Goal: Task Accomplishment & Management: Manage account settings

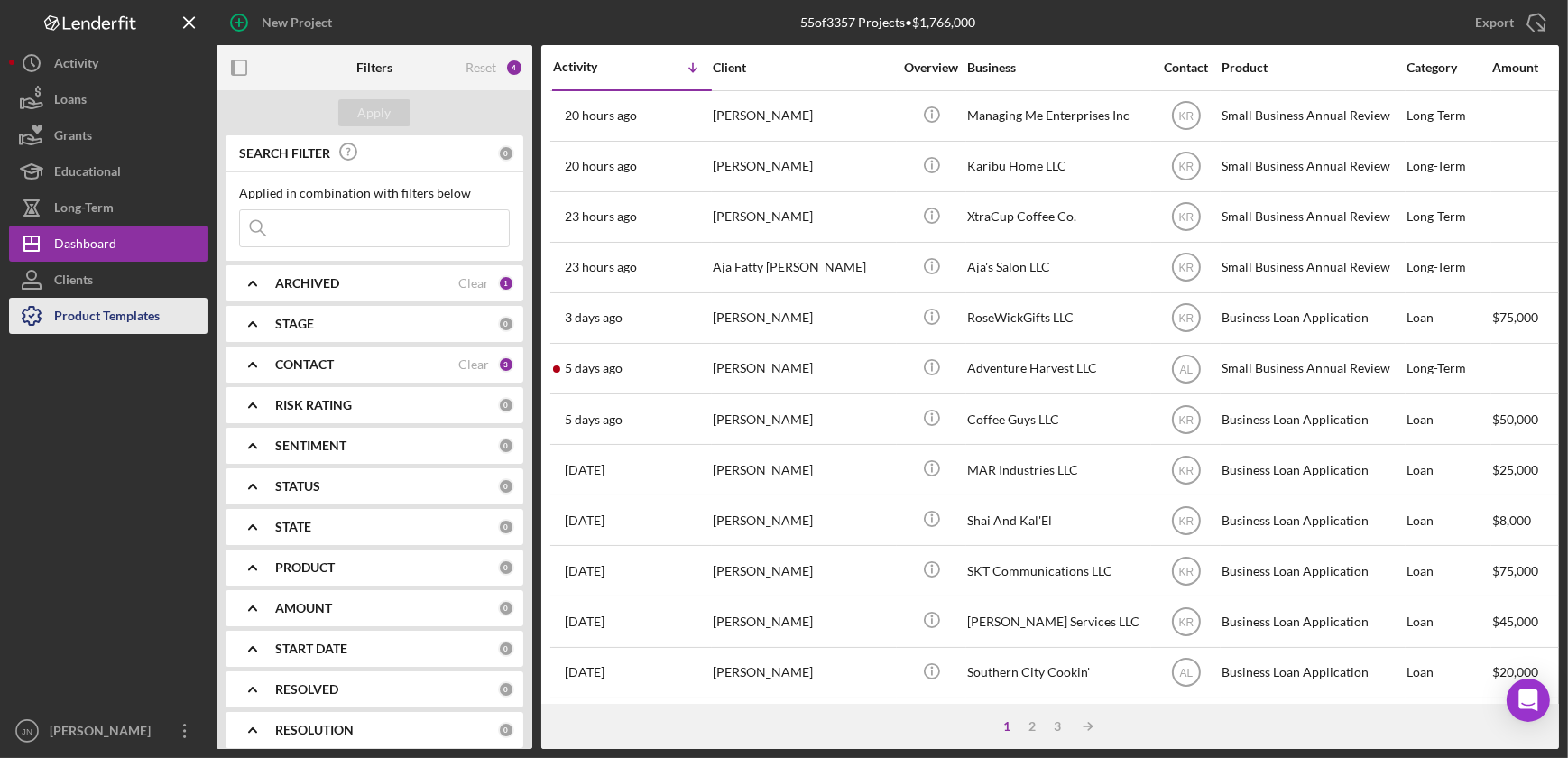
click at [144, 309] on div "Product Templates" at bounding box center [107, 318] width 106 height 41
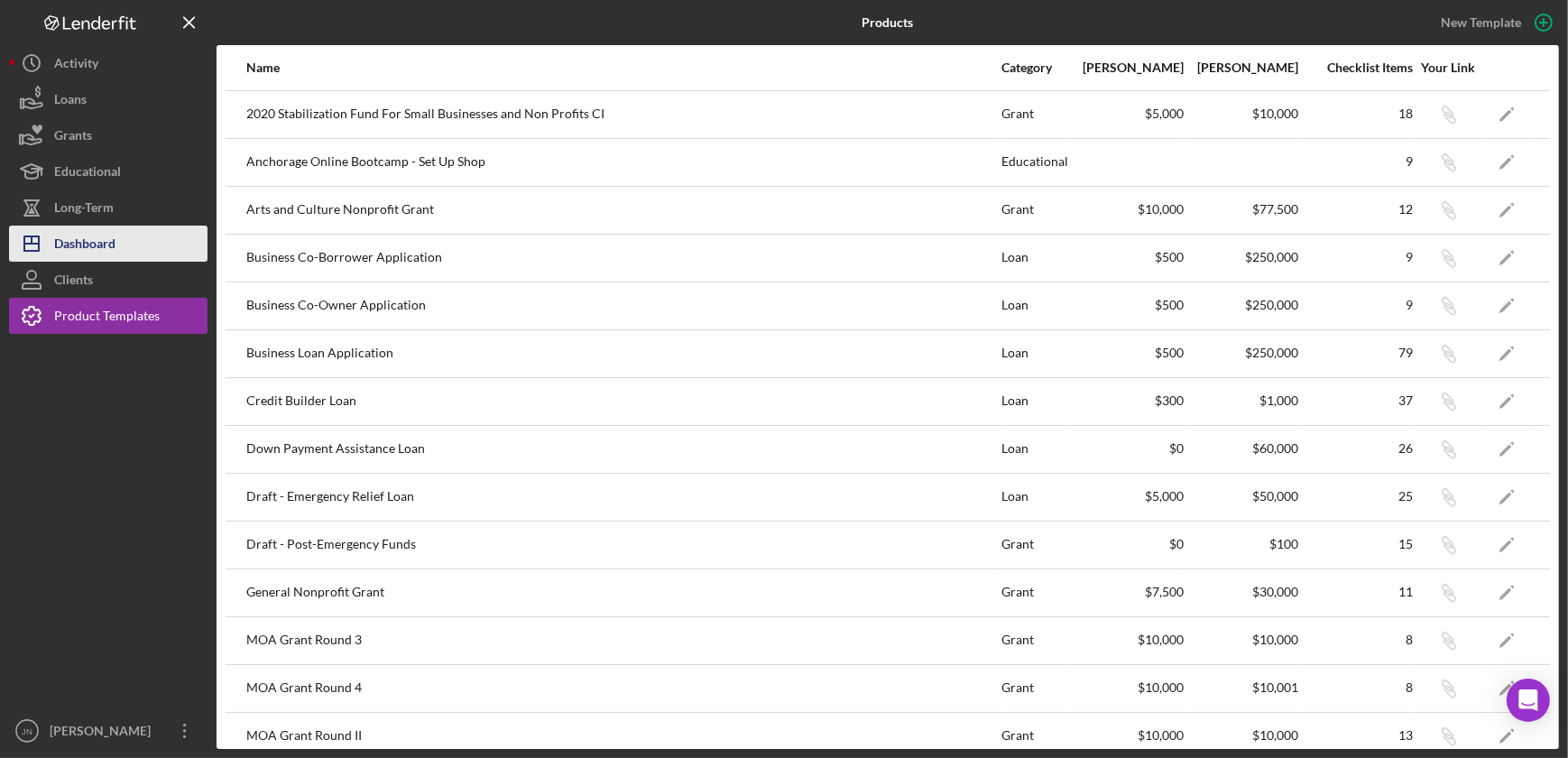
click at [86, 244] on div "Dashboard" at bounding box center [85, 245] width 62 height 41
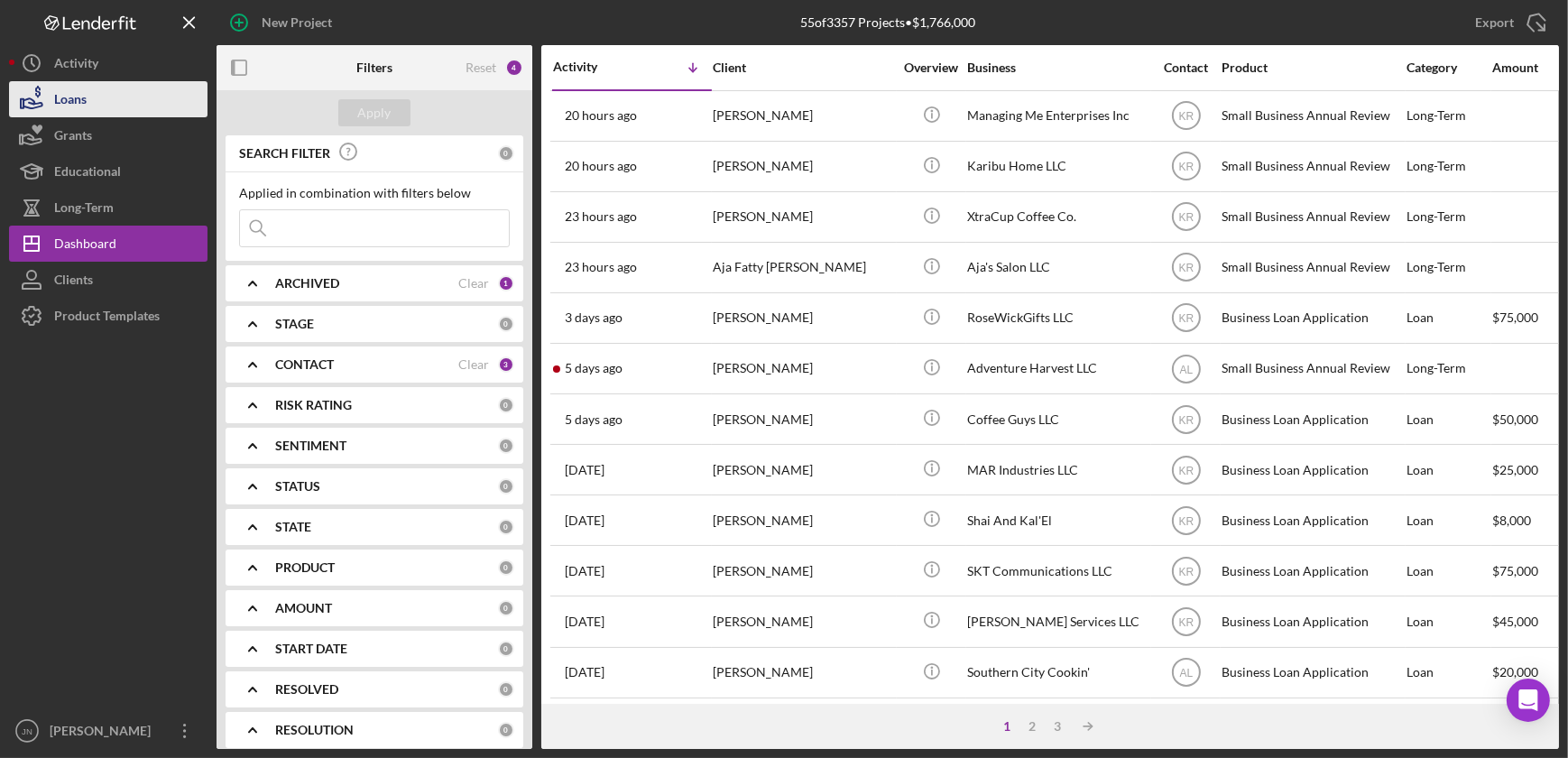
click at [91, 102] on button "Loans" at bounding box center [108, 100] width 198 height 36
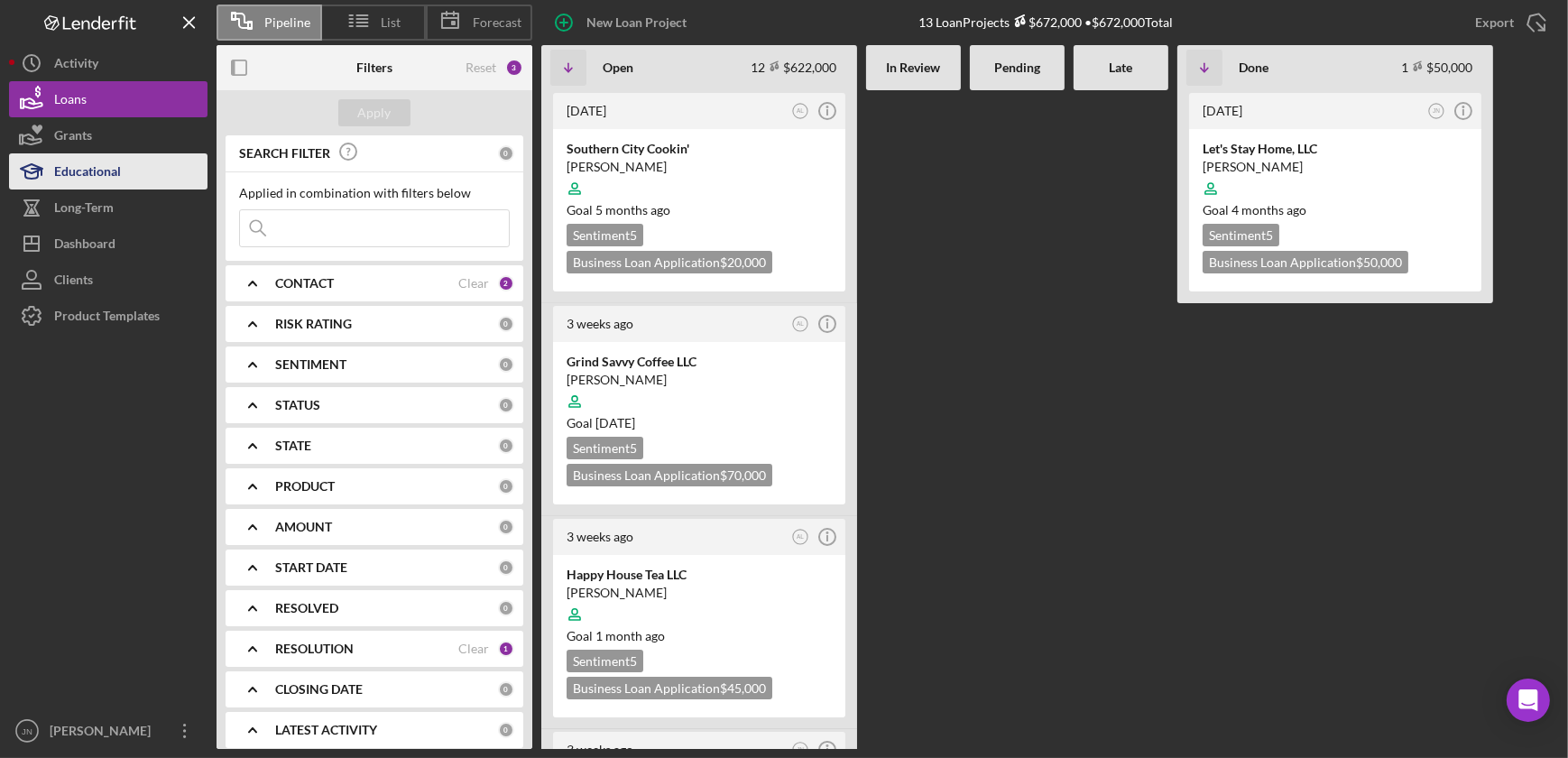
click at [111, 155] on div "Educational" at bounding box center [88, 173] width 67 height 41
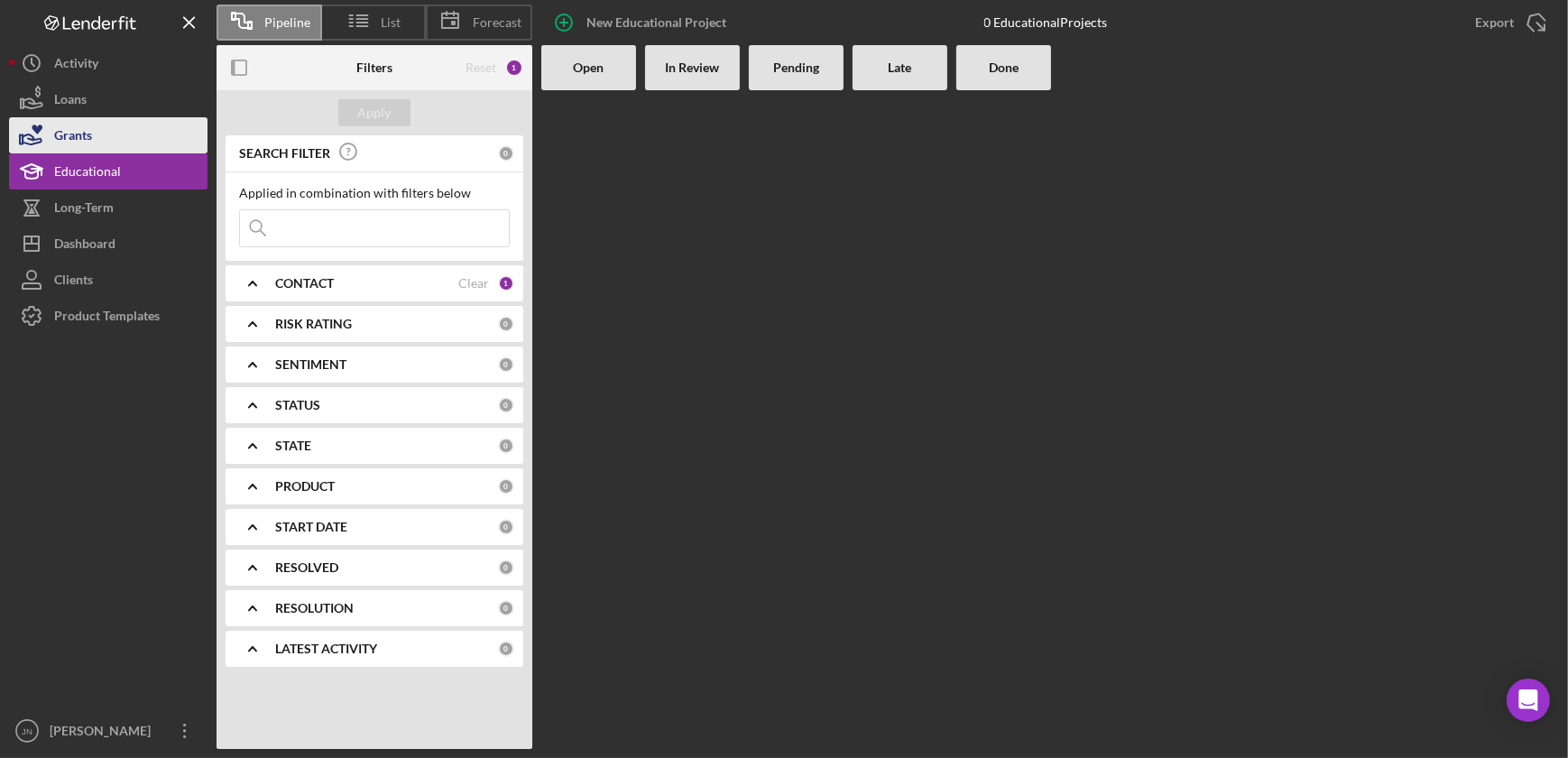
click at [91, 122] on div "Grants" at bounding box center [73, 138] width 38 height 41
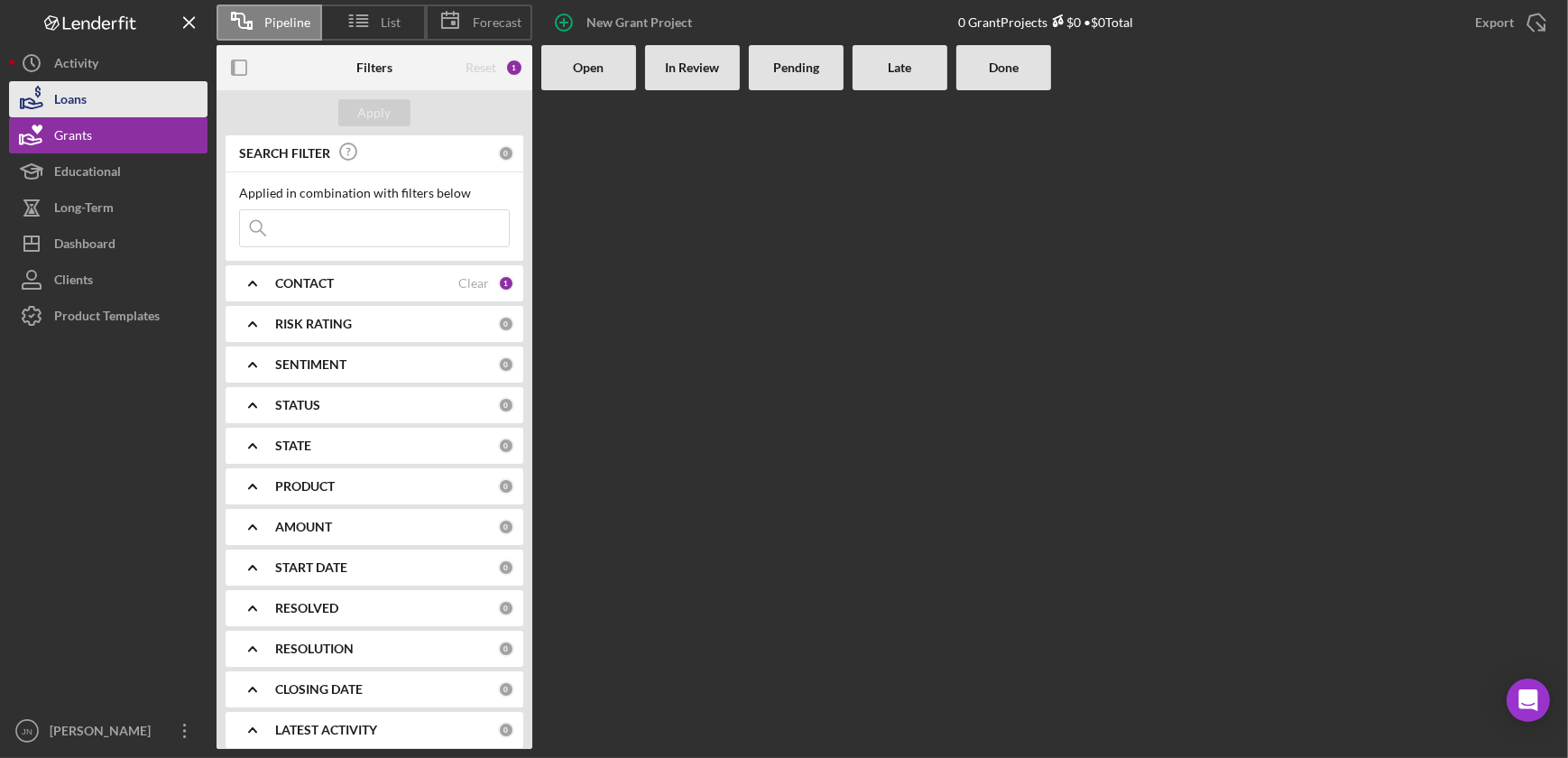
click at [92, 103] on button "Loans" at bounding box center [108, 100] width 198 height 36
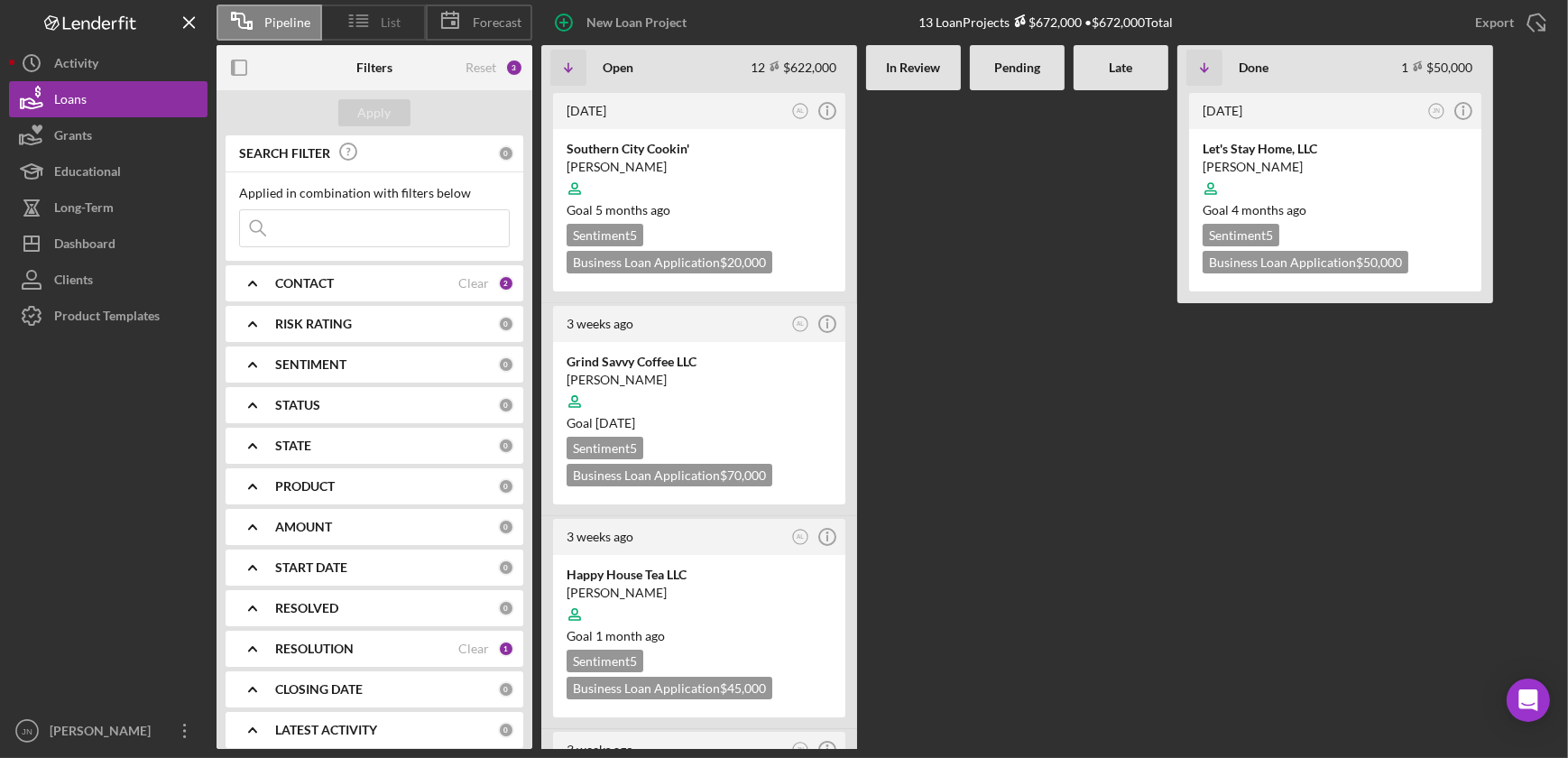
click at [361, 21] on icon at bounding box center [360, 21] width 45 height 45
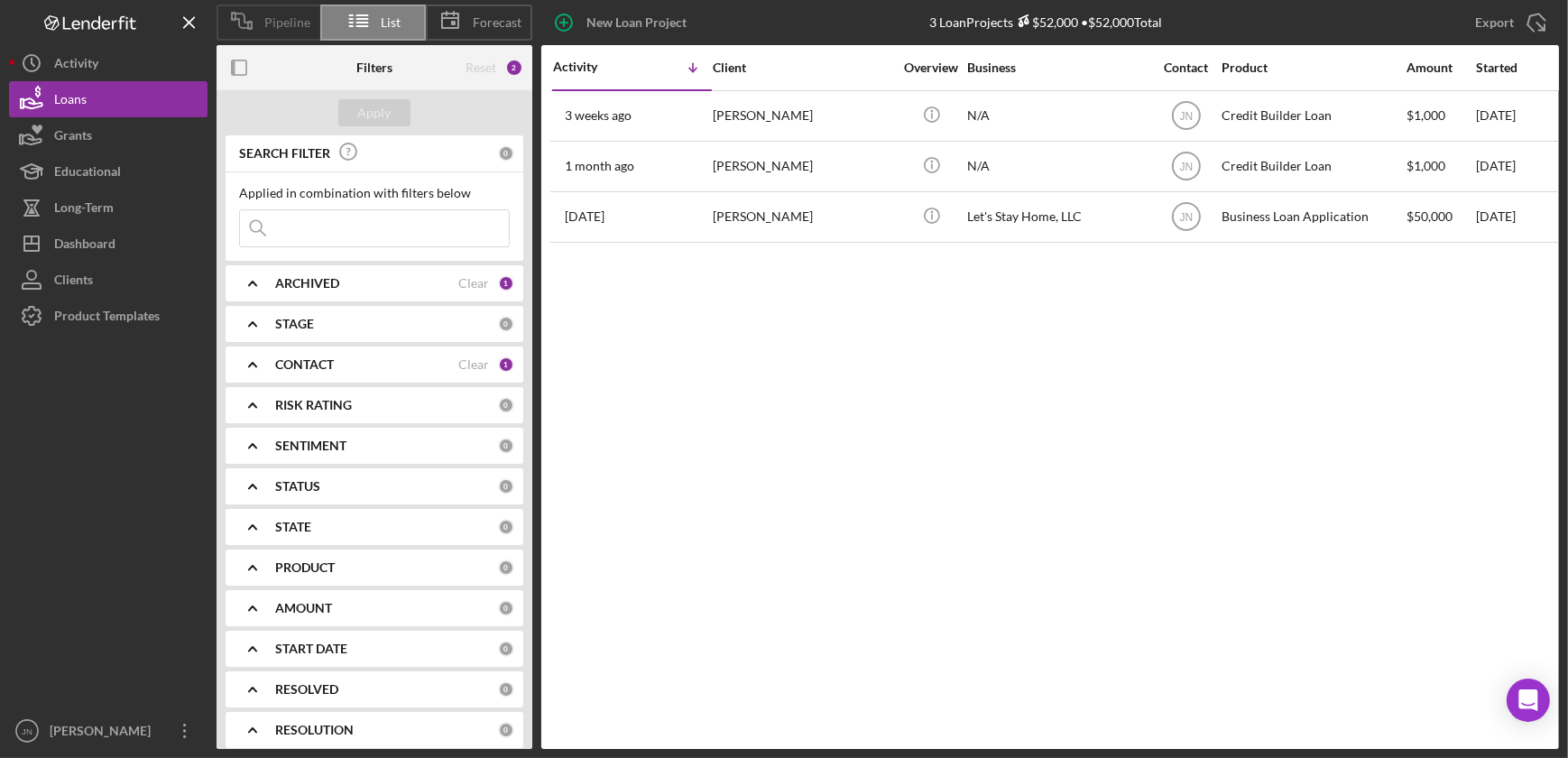
click at [289, 17] on span "Pipeline" at bounding box center [287, 23] width 46 height 14
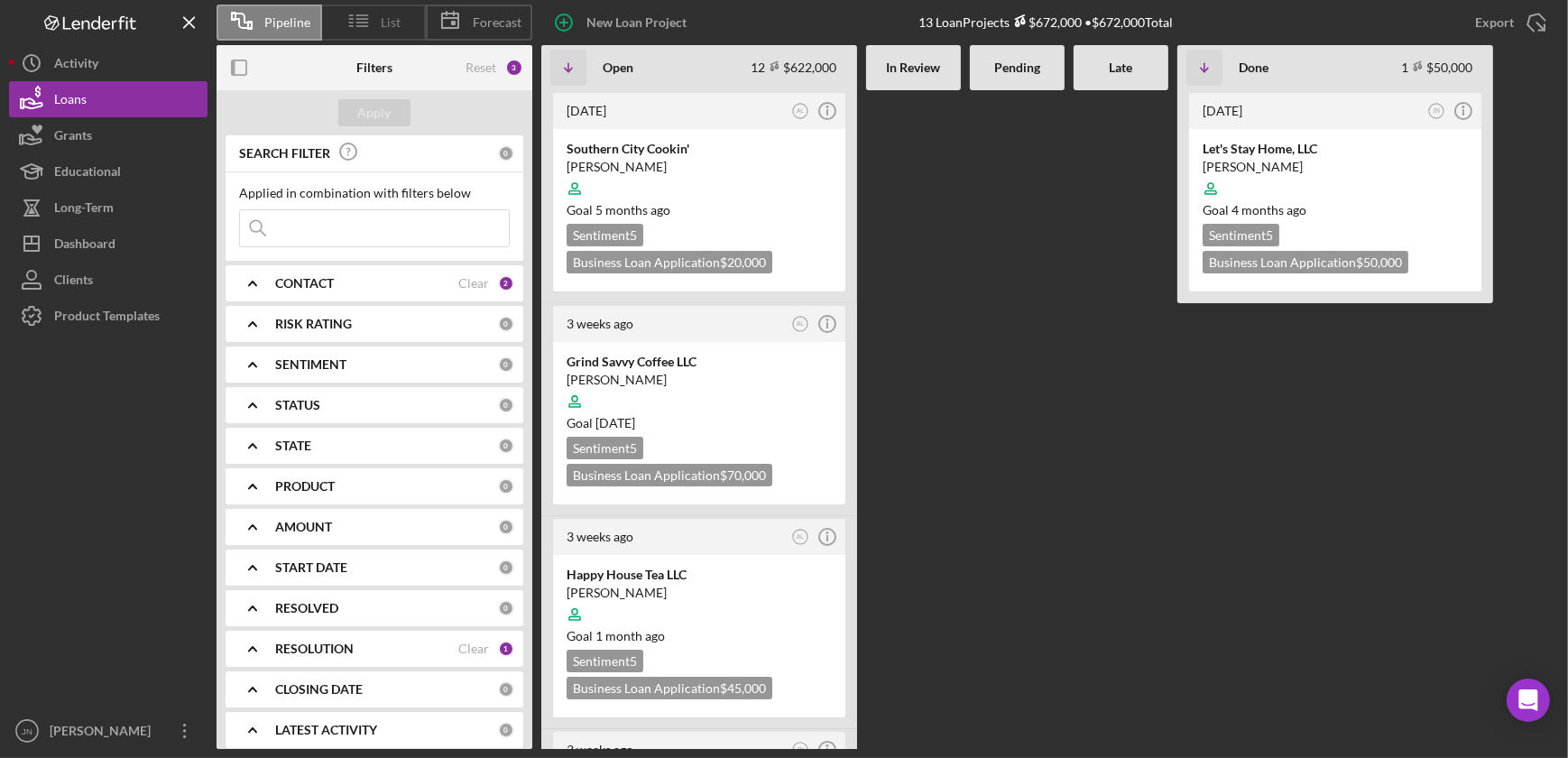
click at [355, 14] on icon at bounding box center [360, 21] width 45 height 45
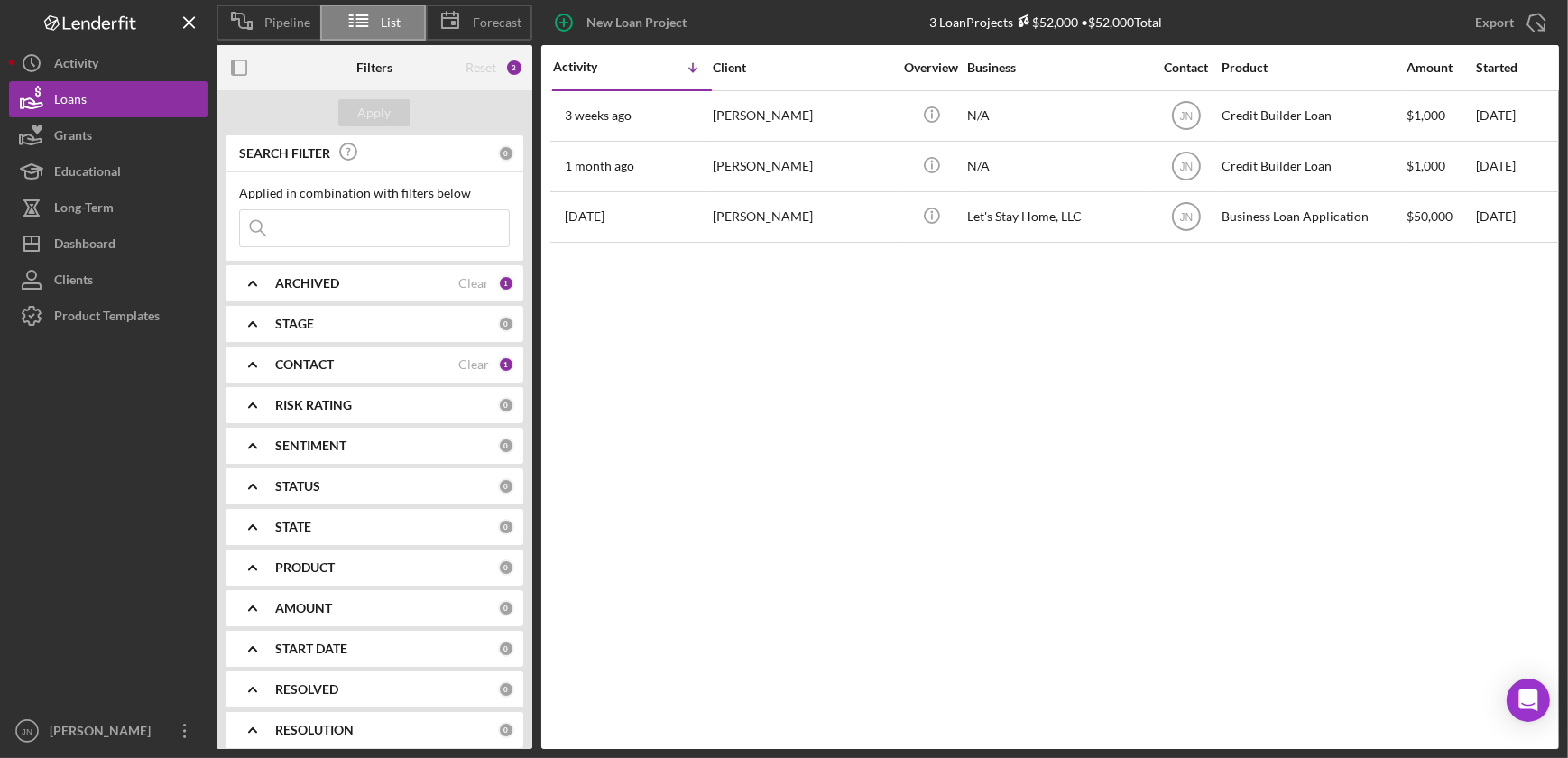
click at [282, 364] on b "CONTACT" at bounding box center [304, 364] width 59 height 14
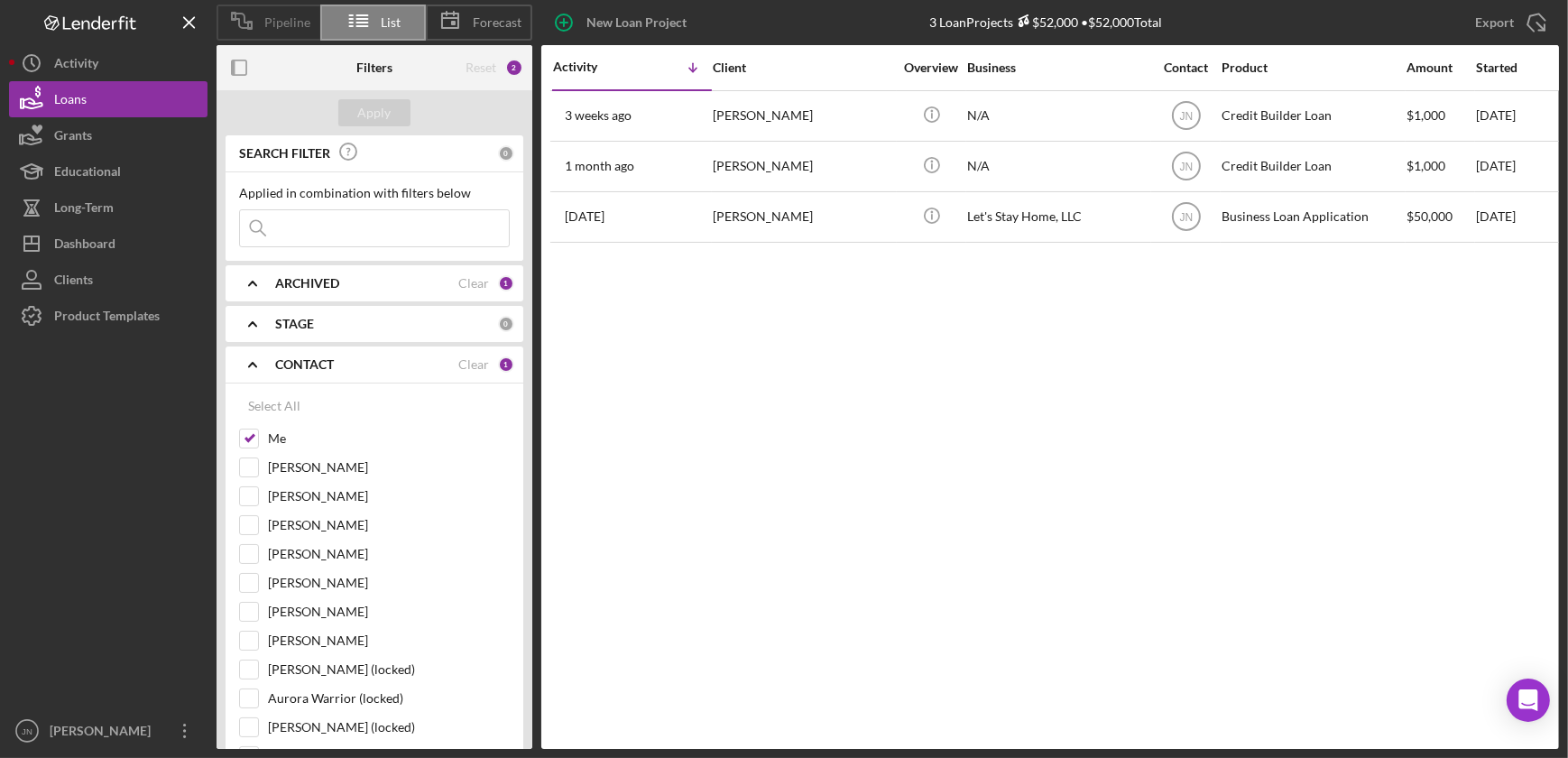
click at [266, 21] on span "Pipeline" at bounding box center [287, 23] width 46 height 14
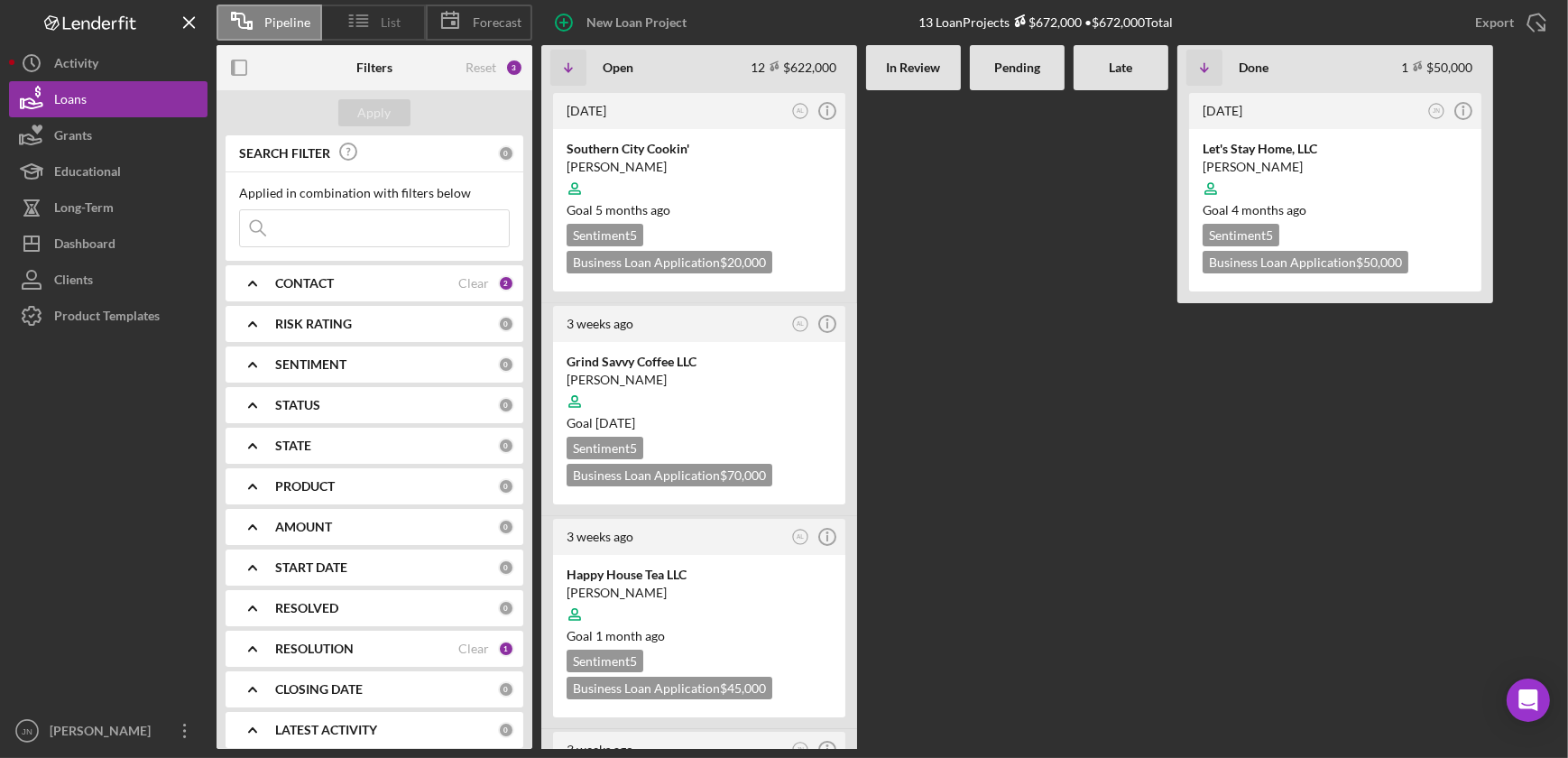
click at [385, 25] on span "List" at bounding box center [391, 23] width 20 height 14
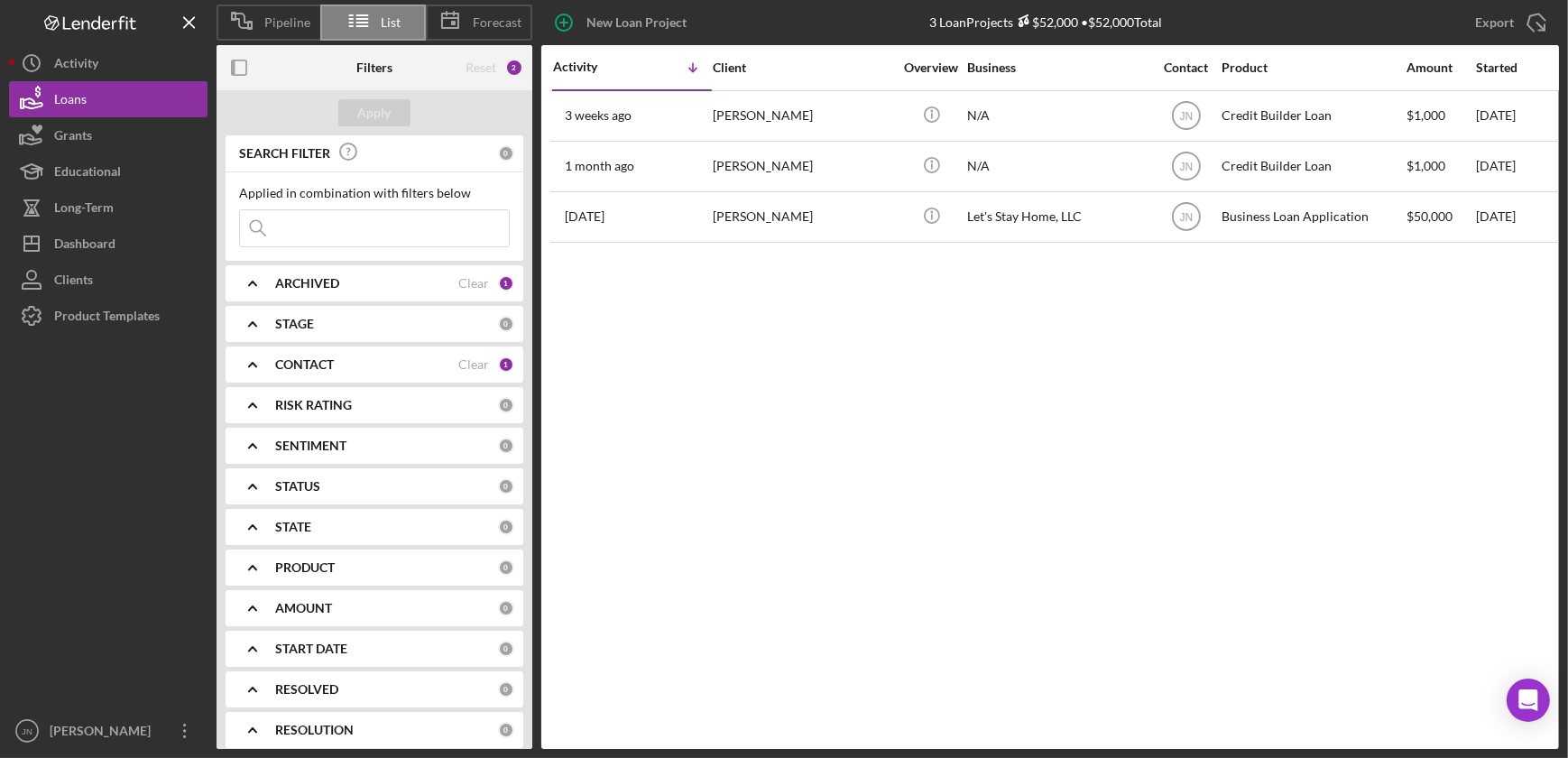
click at [285, 369] on b "CONTACT" at bounding box center [304, 364] width 59 height 14
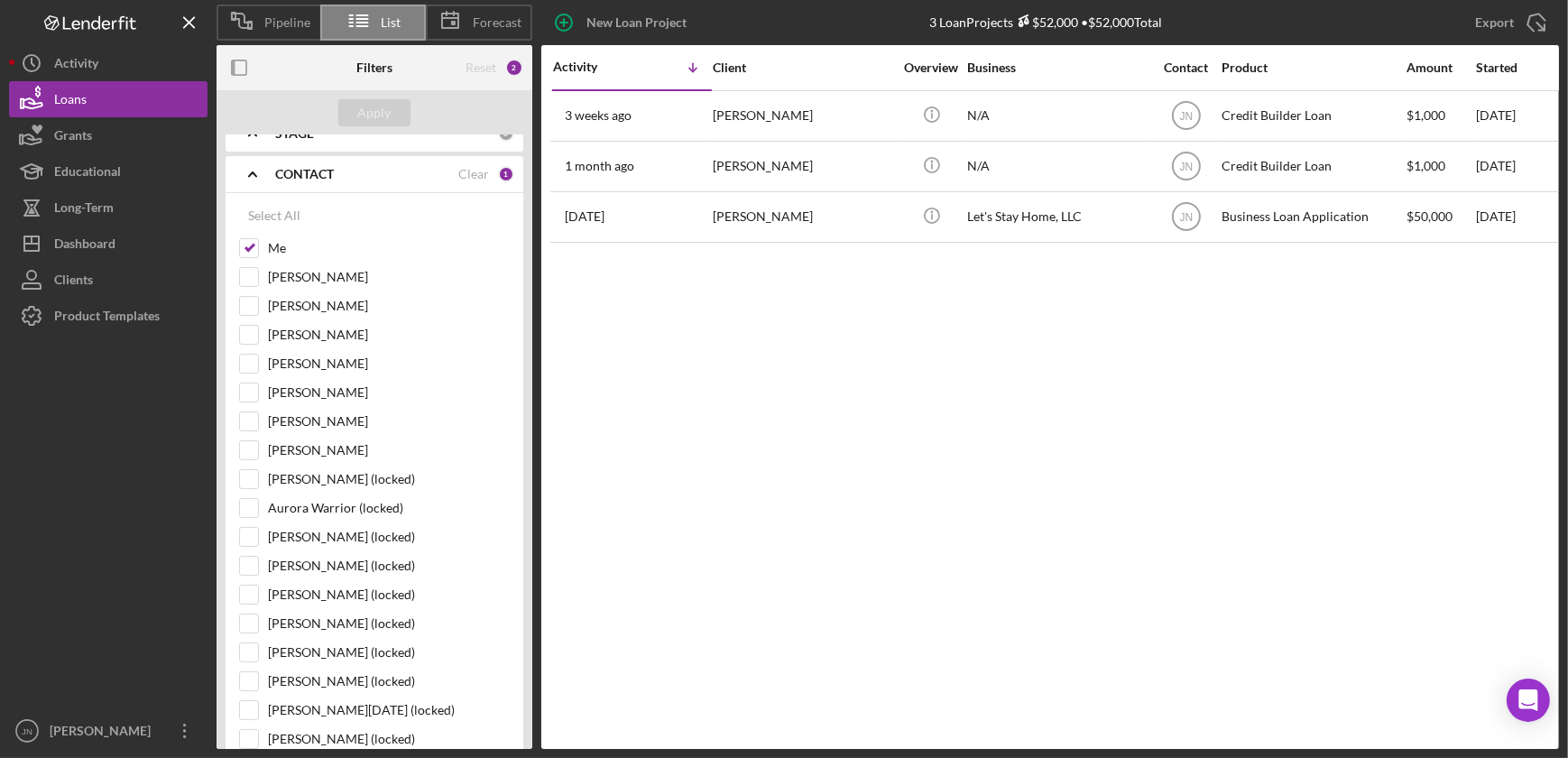
scroll to position [245, 0]
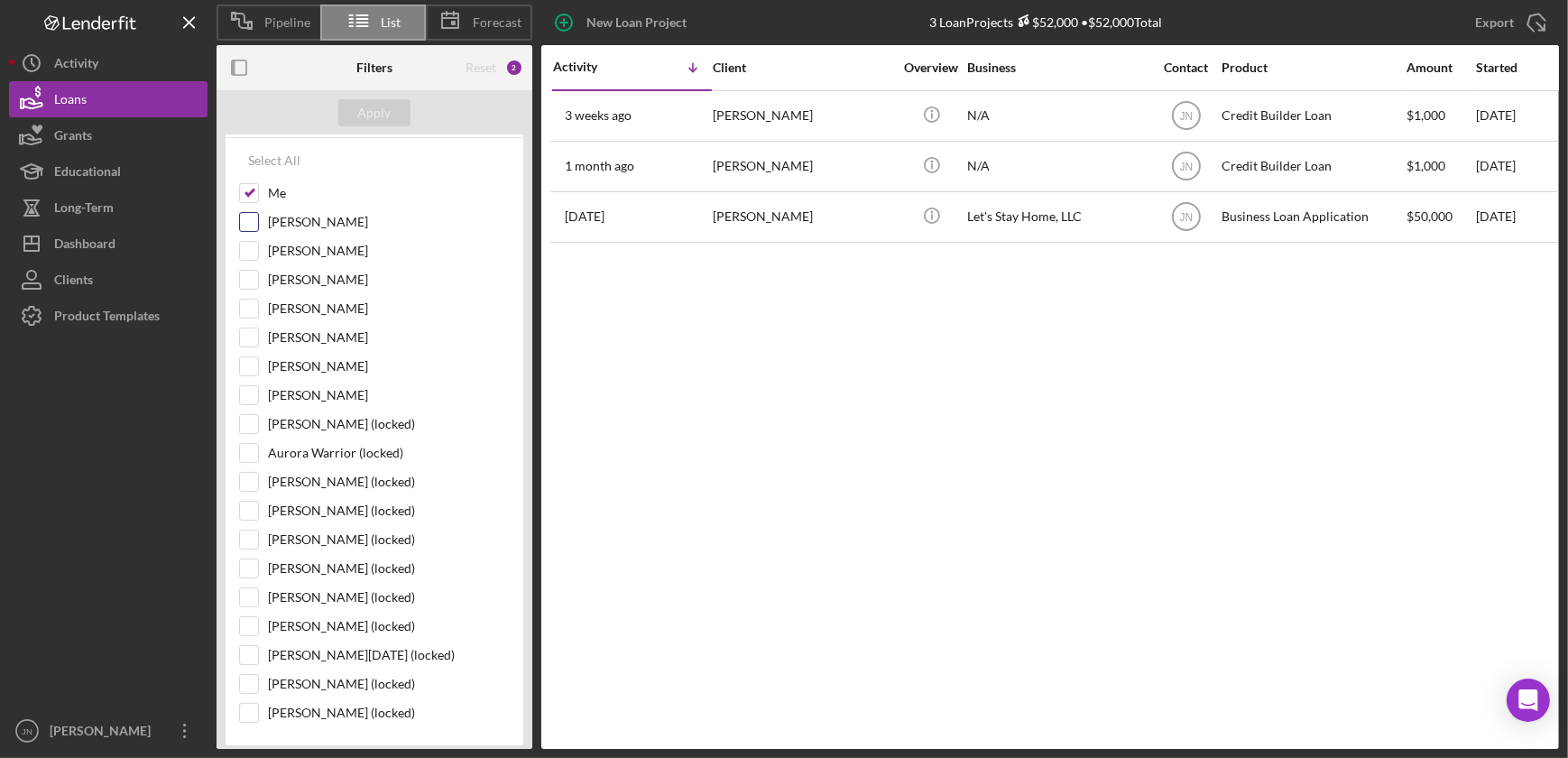
click at [251, 223] on input "Karen Ruiz" at bounding box center [249, 222] width 18 height 18
checkbox input "true"
click at [248, 389] on input "Ann Lawson" at bounding box center [249, 395] width 18 height 18
checkbox input "true"
click at [374, 117] on div "Apply" at bounding box center [374, 113] width 34 height 27
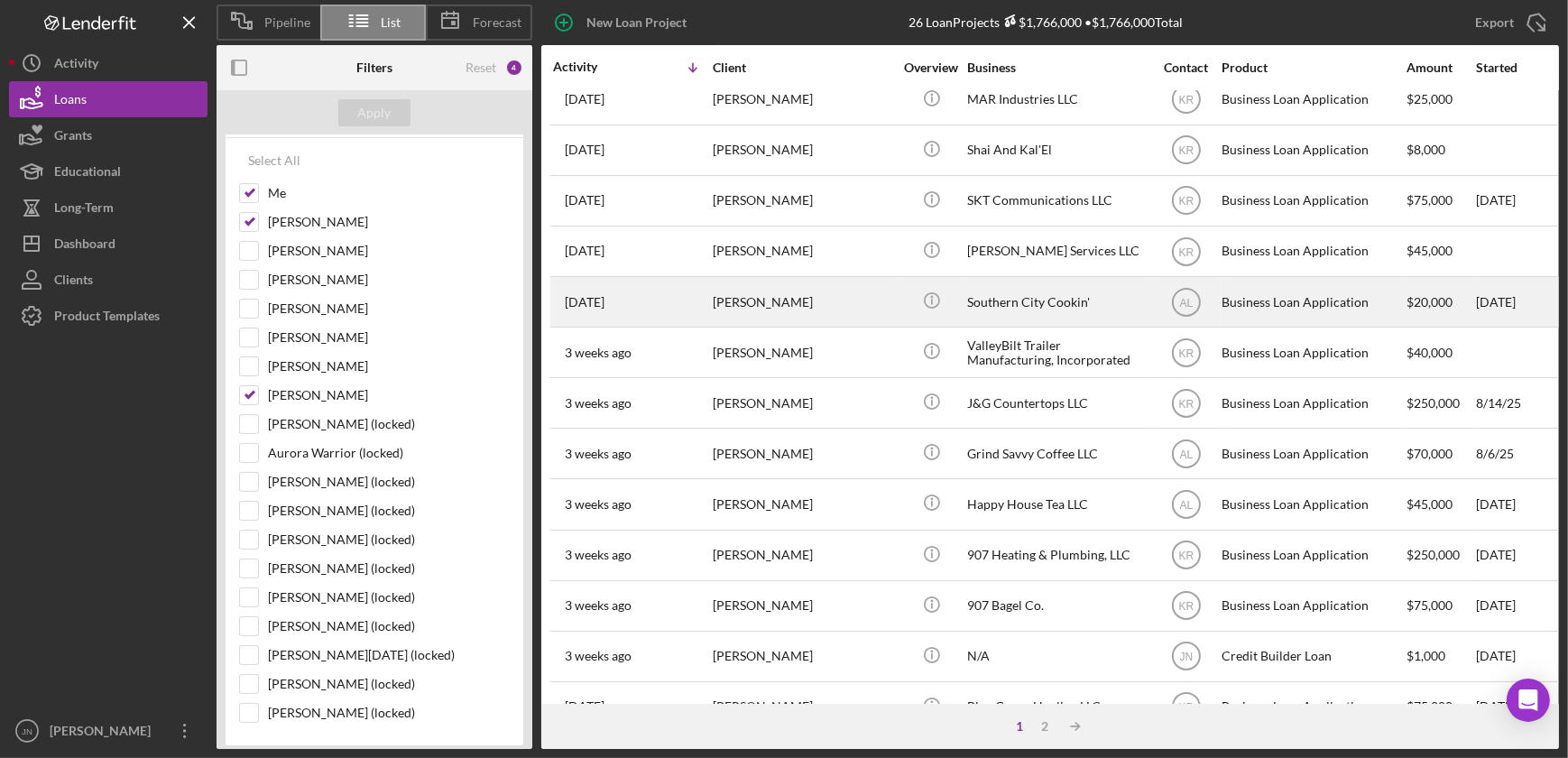
scroll to position [0, 0]
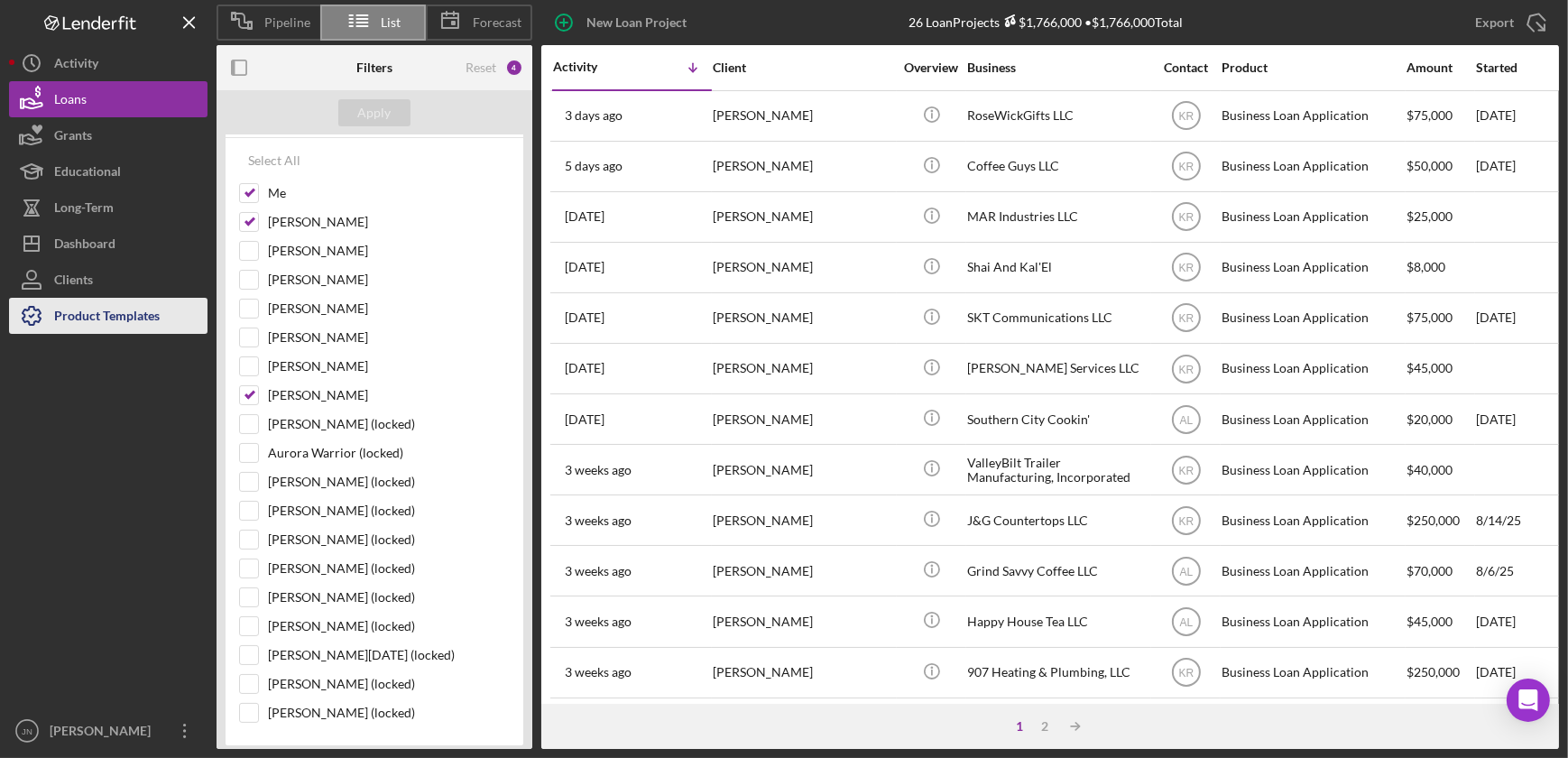
click at [110, 318] on div "Product Templates" at bounding box center [107, 318] width 106 height 41
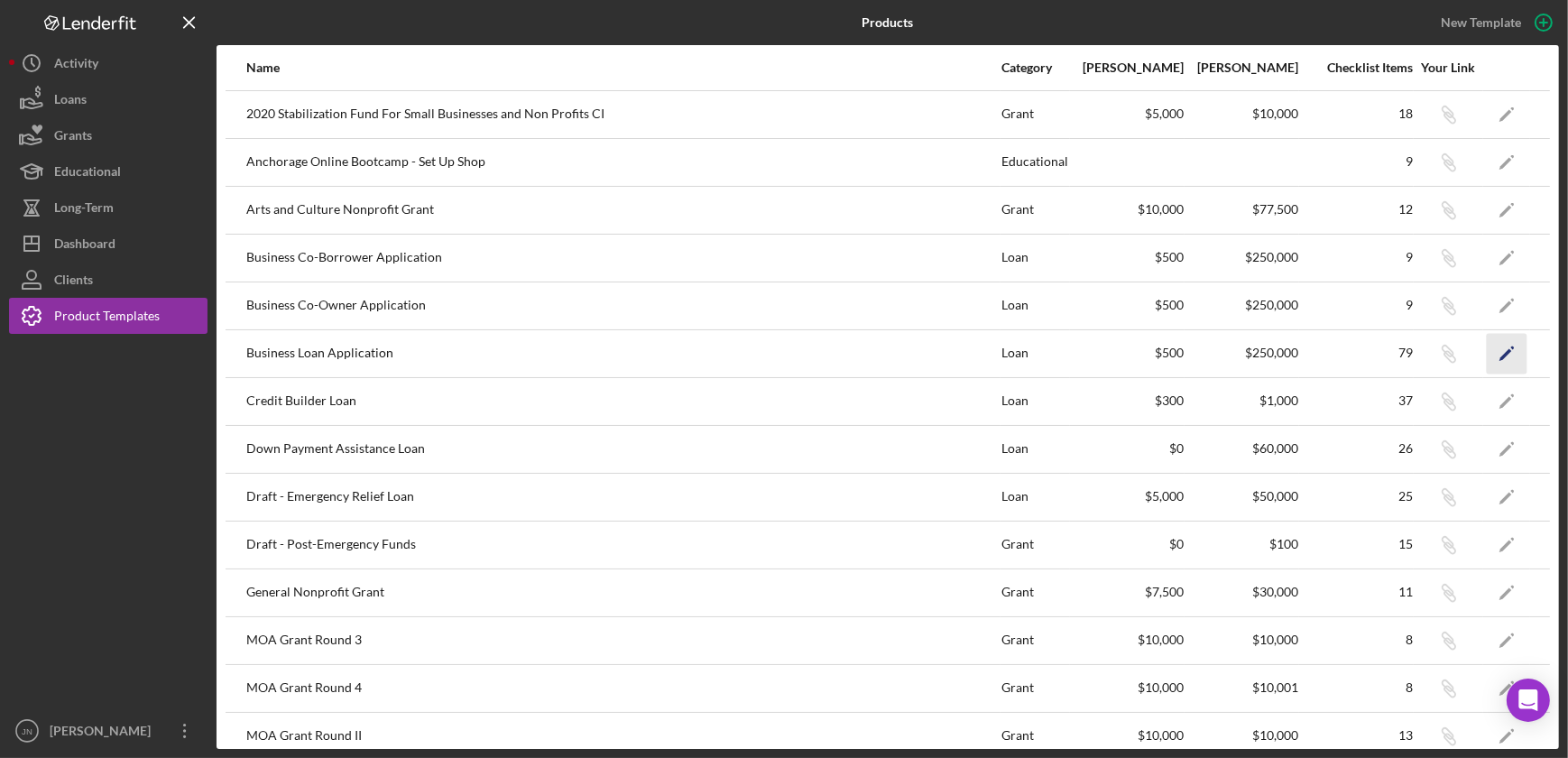
click at [1500, 353] on polygon "button" at bounding box center [1506, 355] width 13 height 13
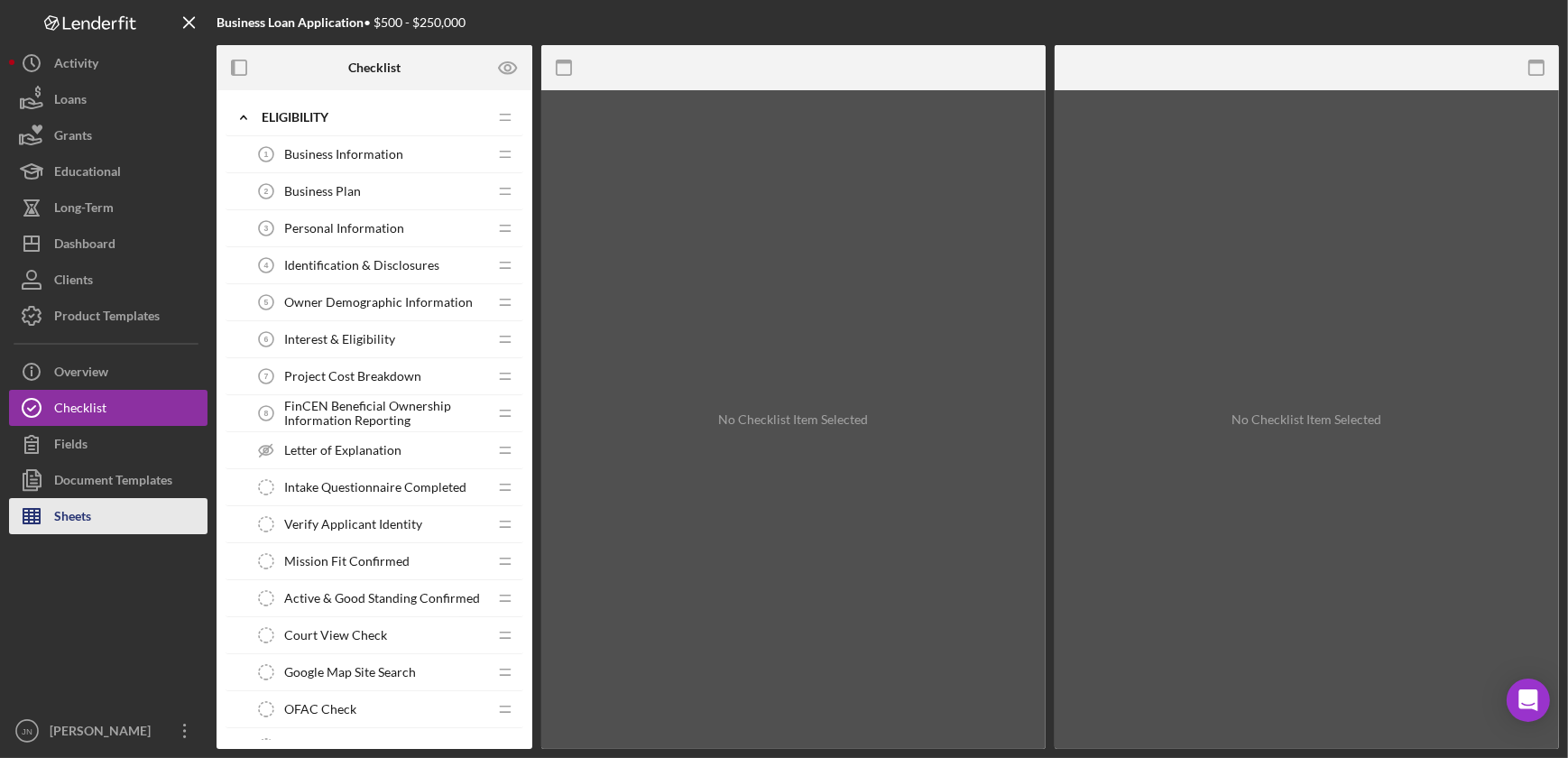
click at [80, 514] on div "Sheets" at bounding box center [72, 518] width 37 height 41
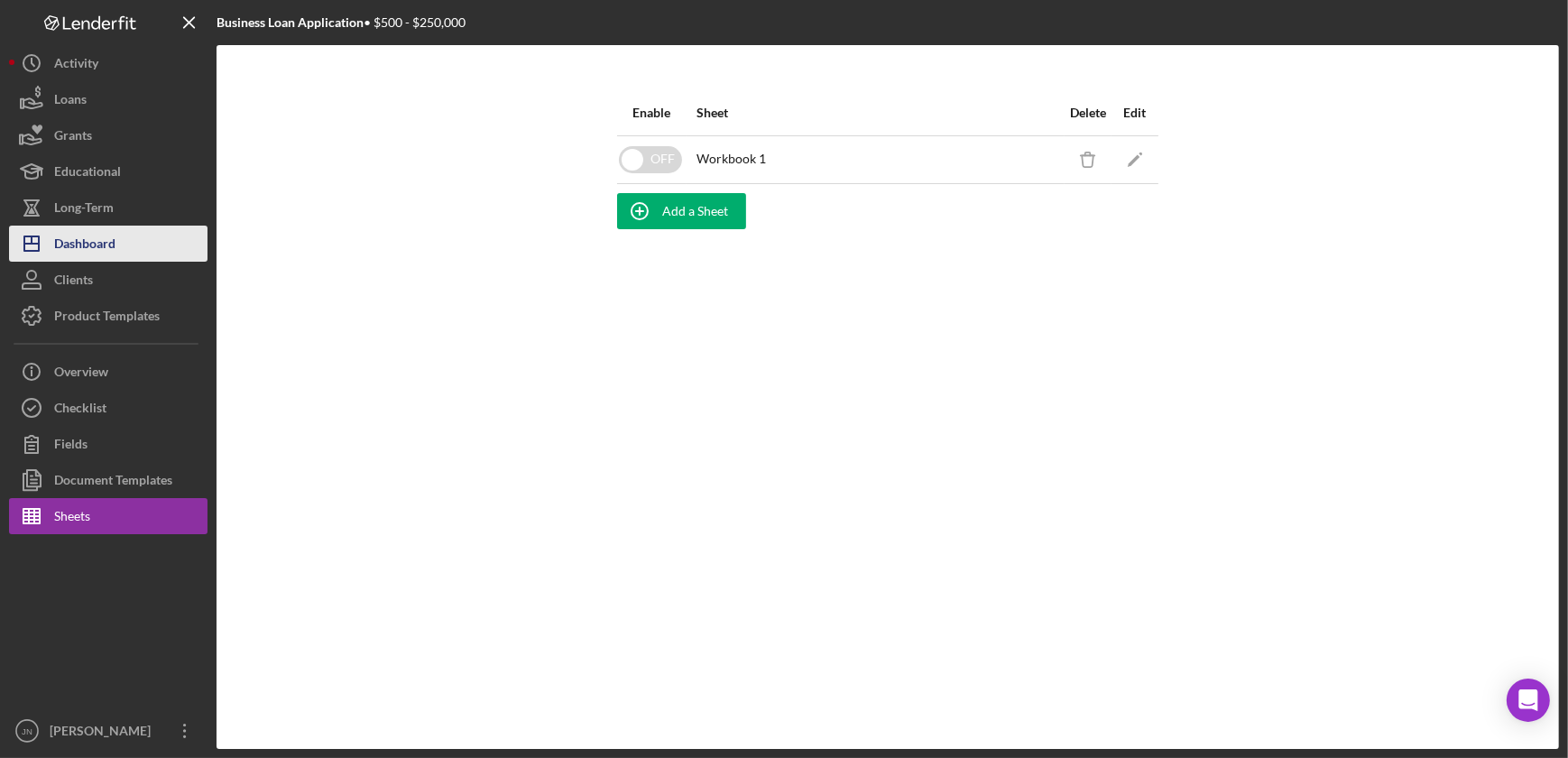
click at [112, 245] on div "Dashboard" at bounding box center [85, 245] width 62 height 41
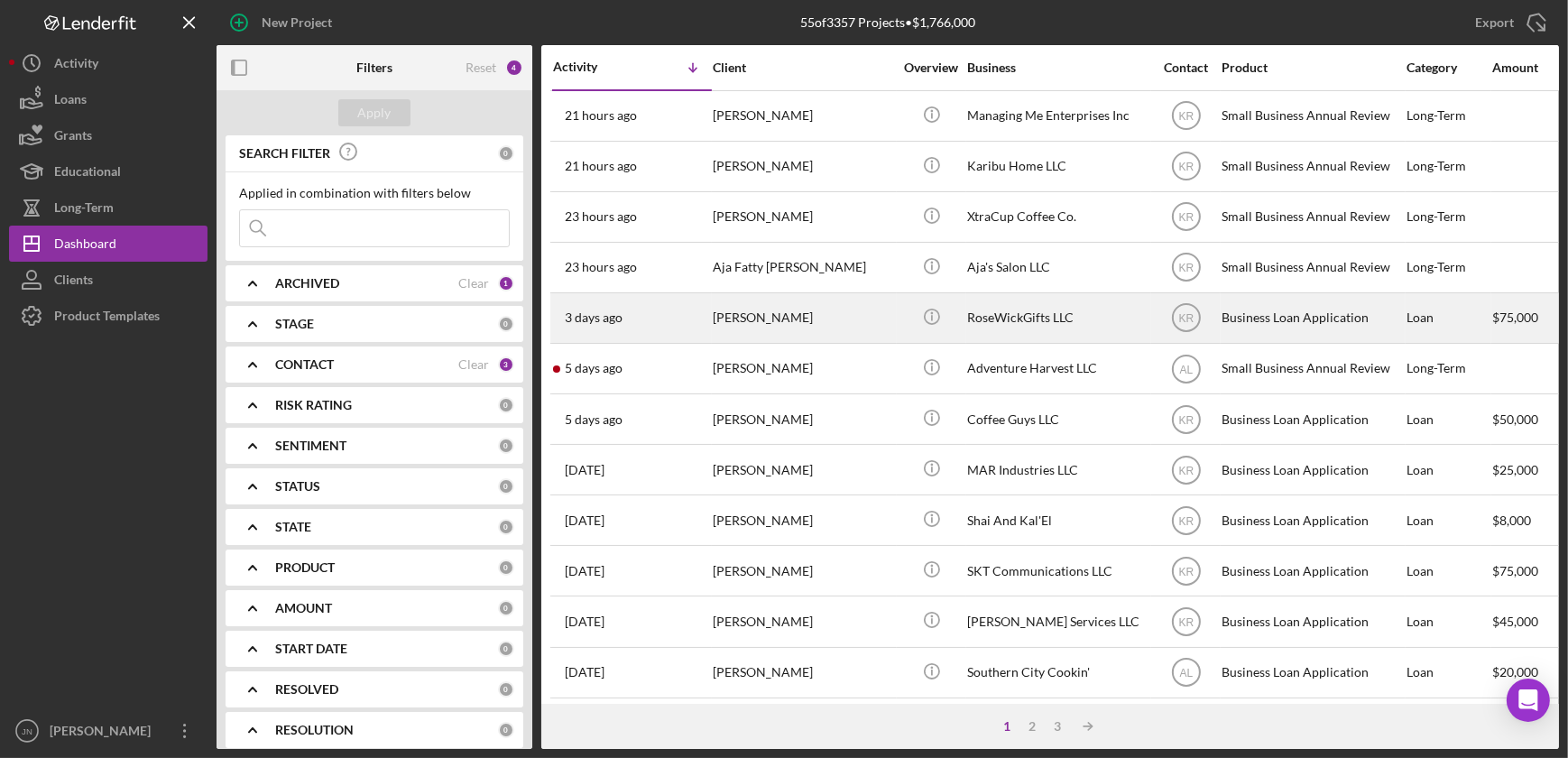
click at [745, 319] on div "[PERSON_NAME]" at bounding box center [803, 318] width 180 height 48
click at [784, 315] on div "[PERSON_NAME]" at bounding box center [803, 318] width 180 height 48
click at [784, 321] on div "[PERSON_NAME]" at bounding box center [803, 318] width 180 height 48
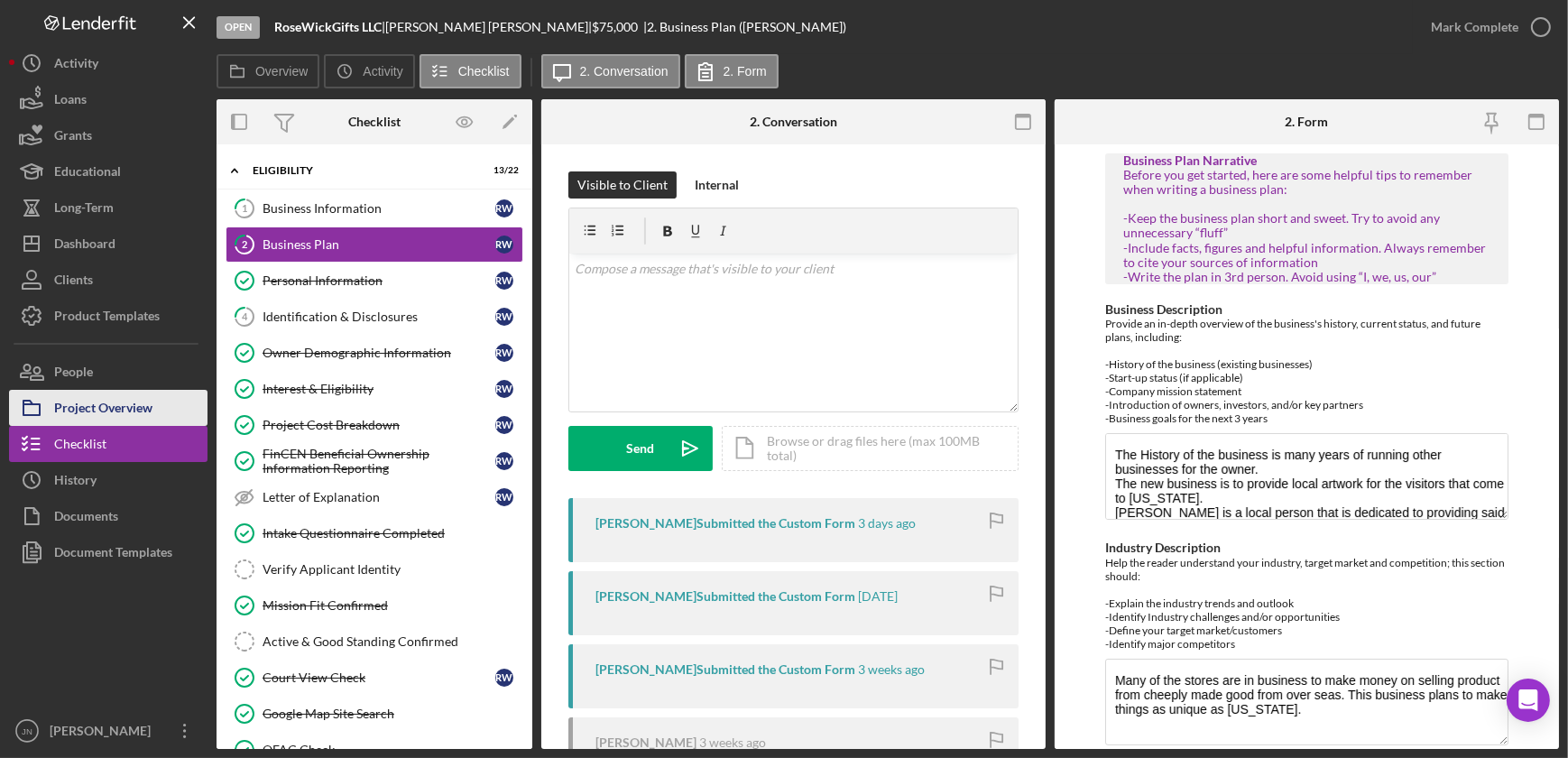
click at [101, 405] on div "Project Overview" at bounding box center [103, 409] width 99 height 41
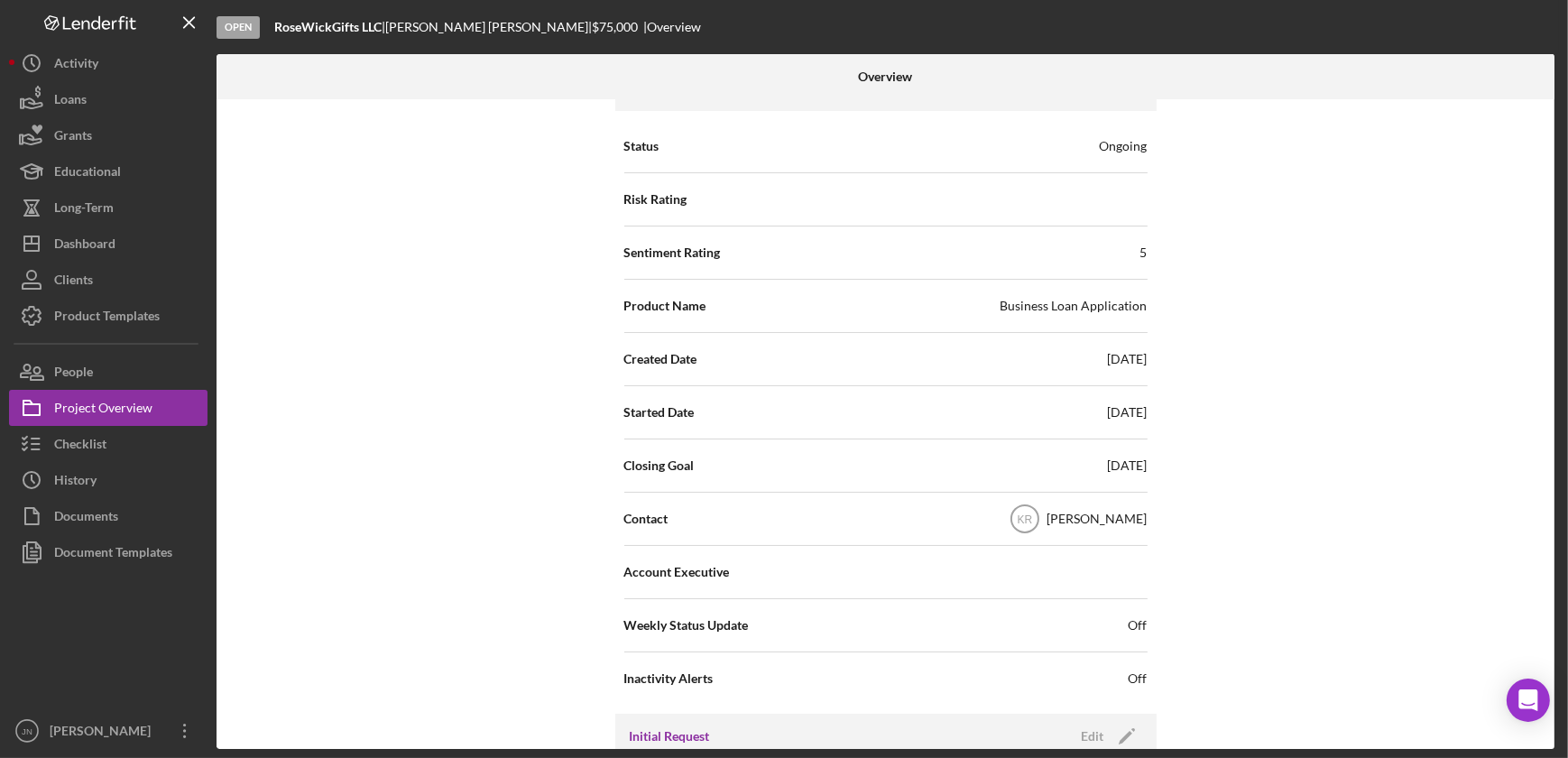
scroll to position [245, 0]
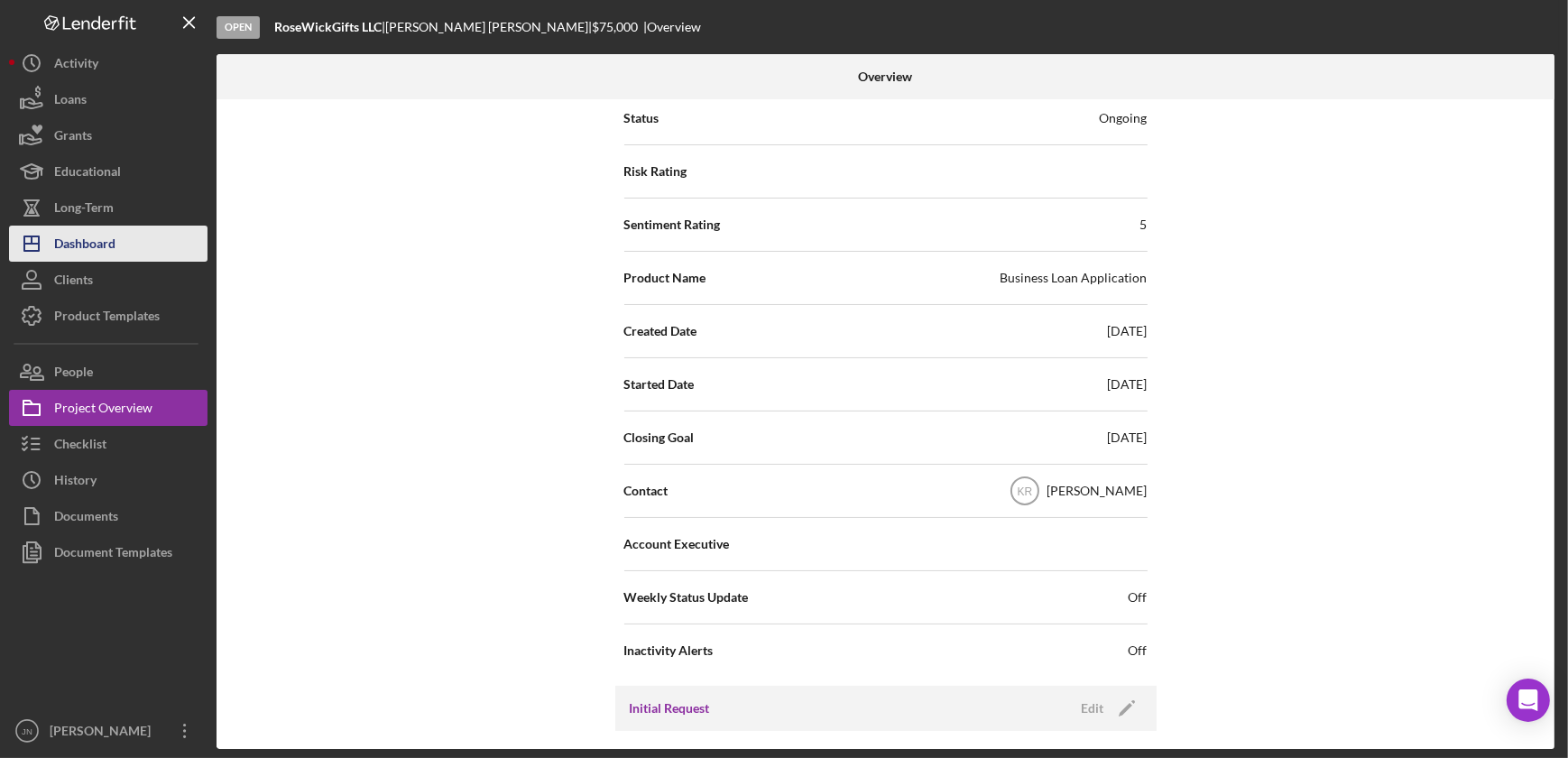
click at [99, 235] on div "Dashboard" at bounding box center [85, 245] width 62 height 41
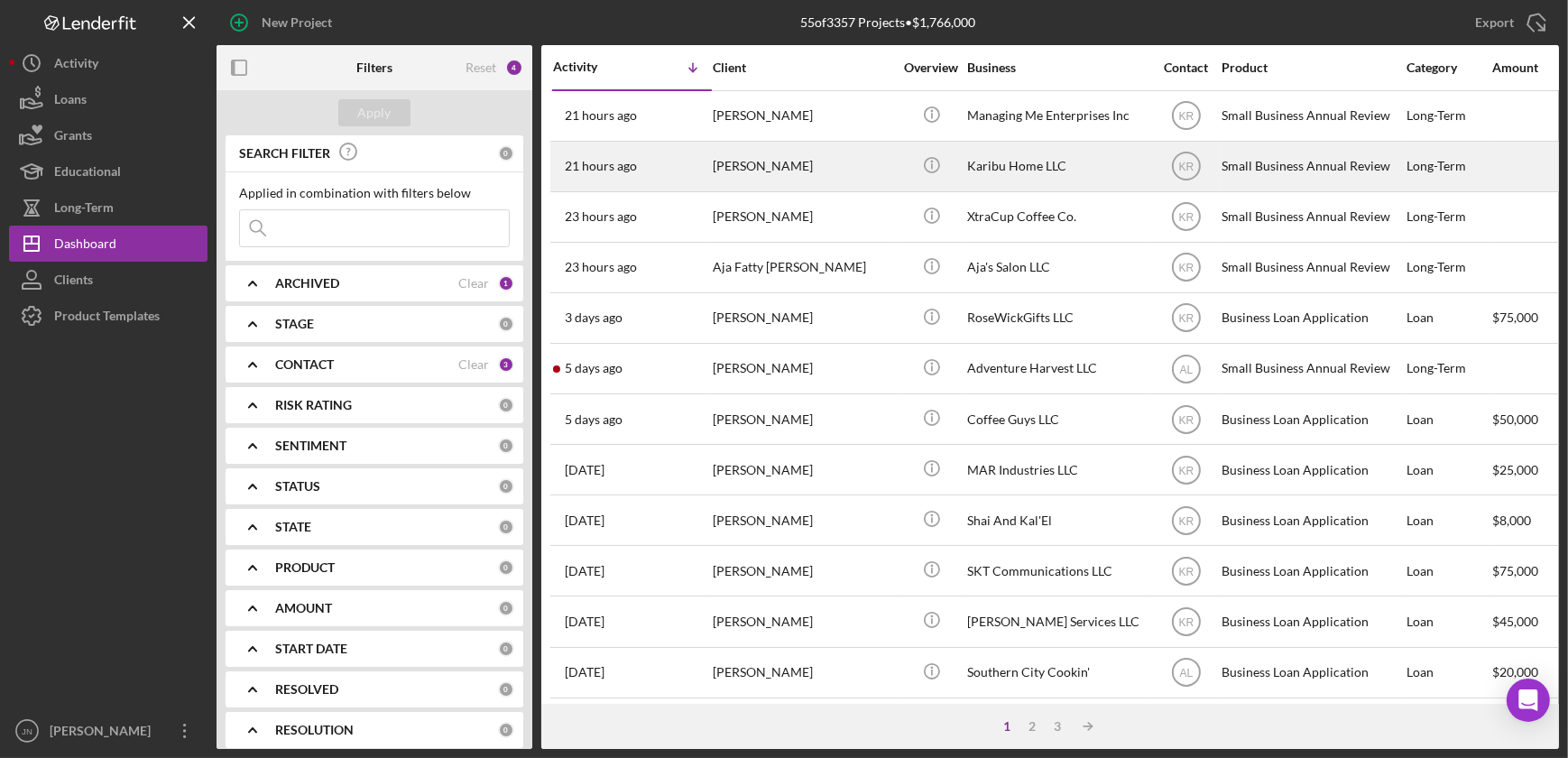
click at [764, 168] on div "[PERSON_NAME]" at bounding box center [803, 166] width 180 height 48
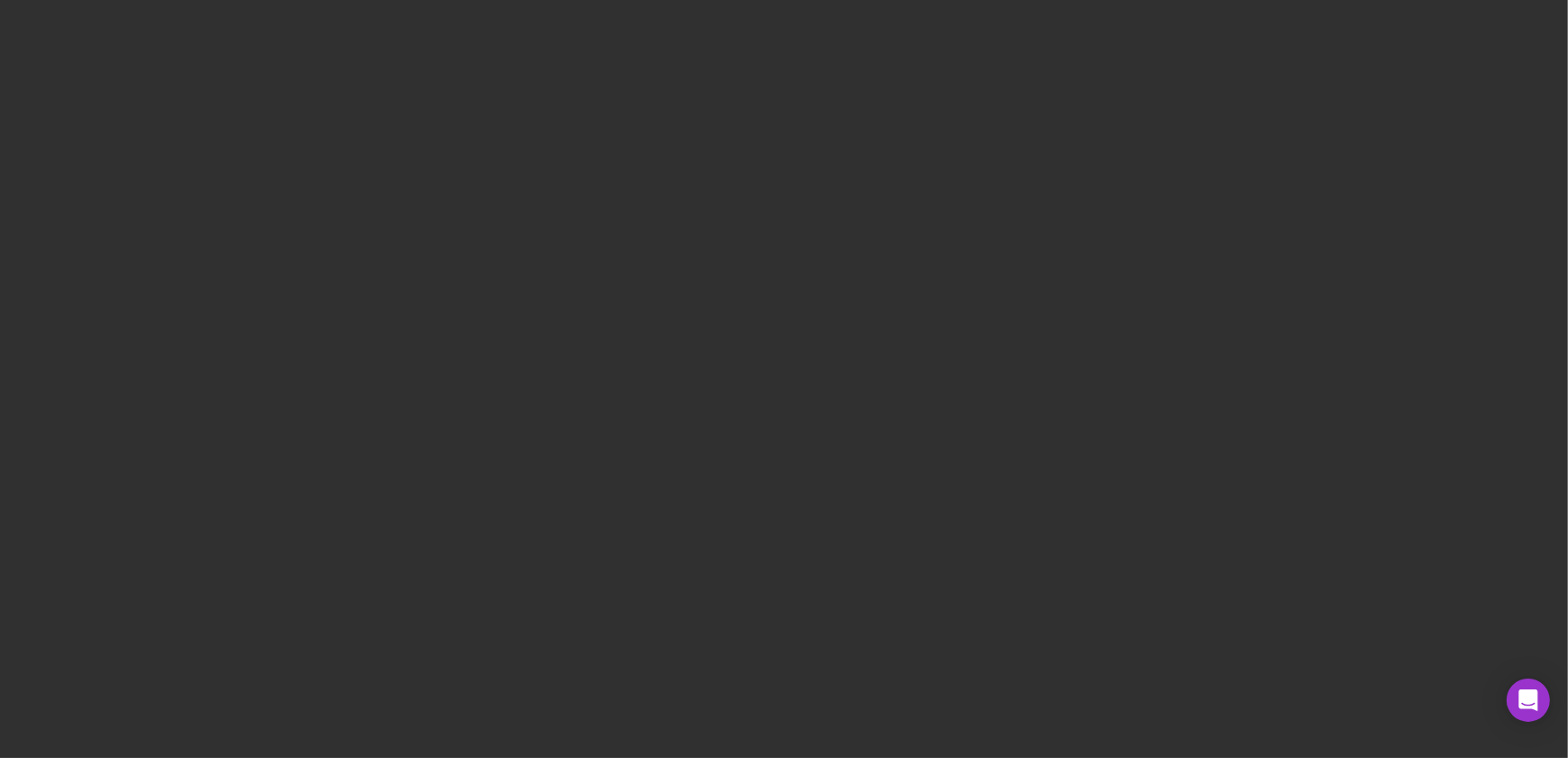
click at [1084, 757] on html at bounding box center [784, 379] width 1568 height 758
